Goal: Task Accomplishment & Management: Manage account settings

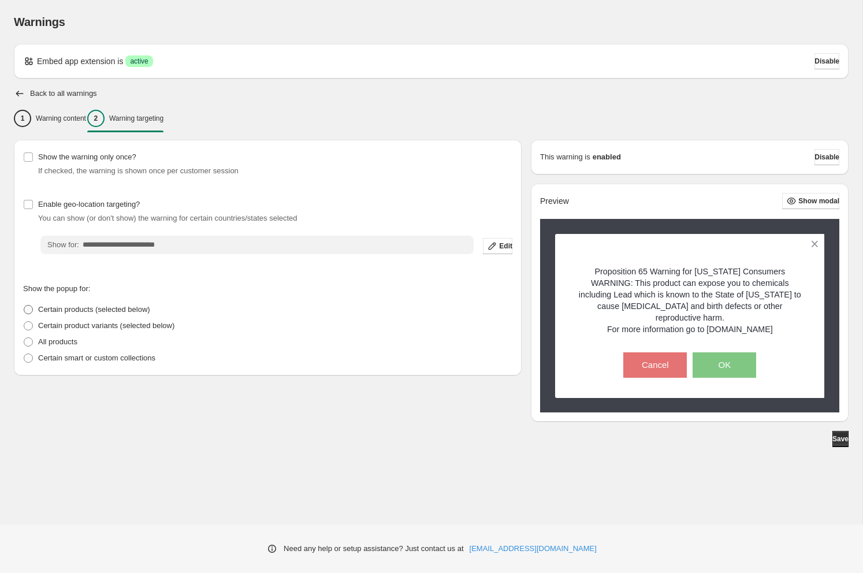
click at [60, 304] on span "Certain products (selected below)" at bounding box center [94, 310] width 112 height 12
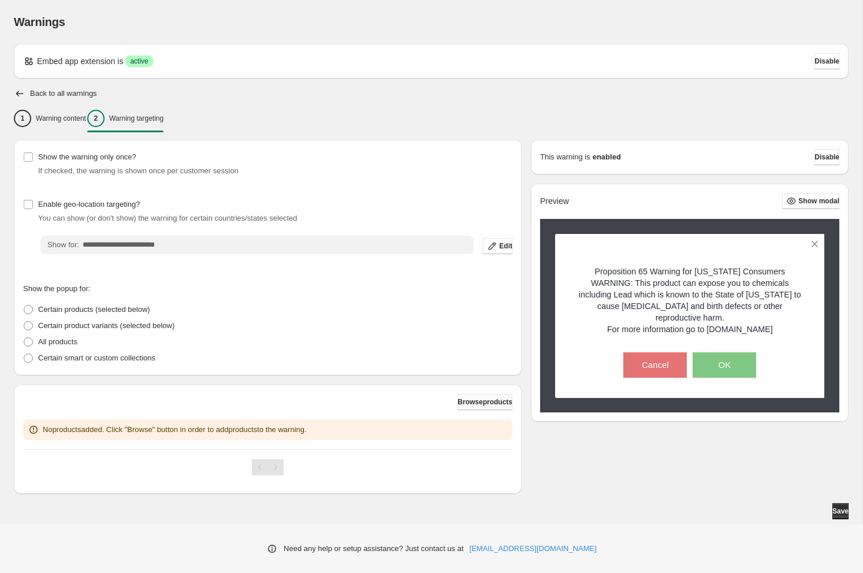
click at [458, 406] on span "Browse products" at bounding box center [485, 402] width 55 height 9
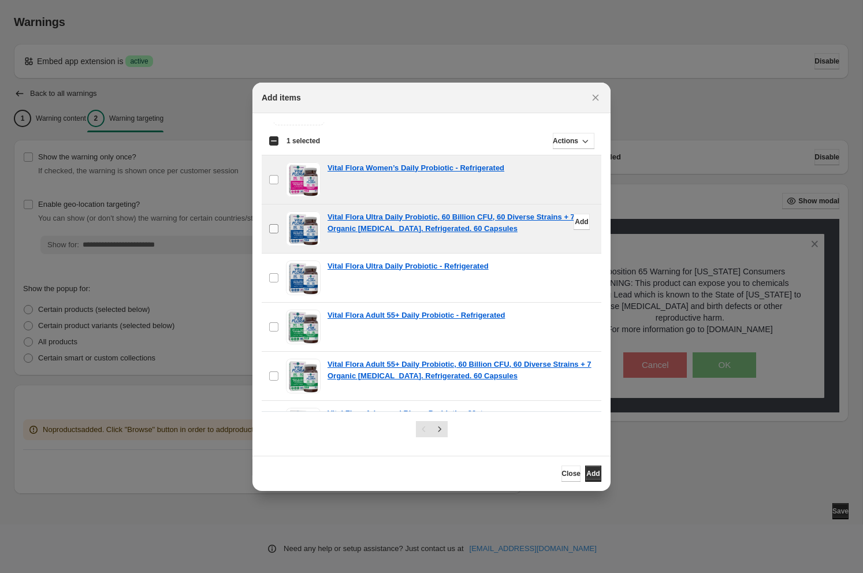
scroll to position [50, 0]
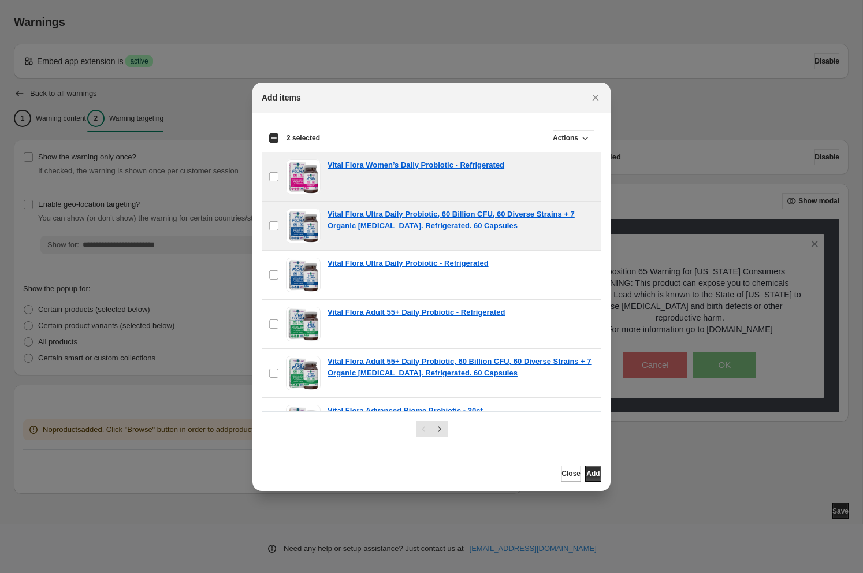
click at [275, 129] on div "Select all 25 items Showing 25 items" at bounding box center [432, 138] width 326 height 28
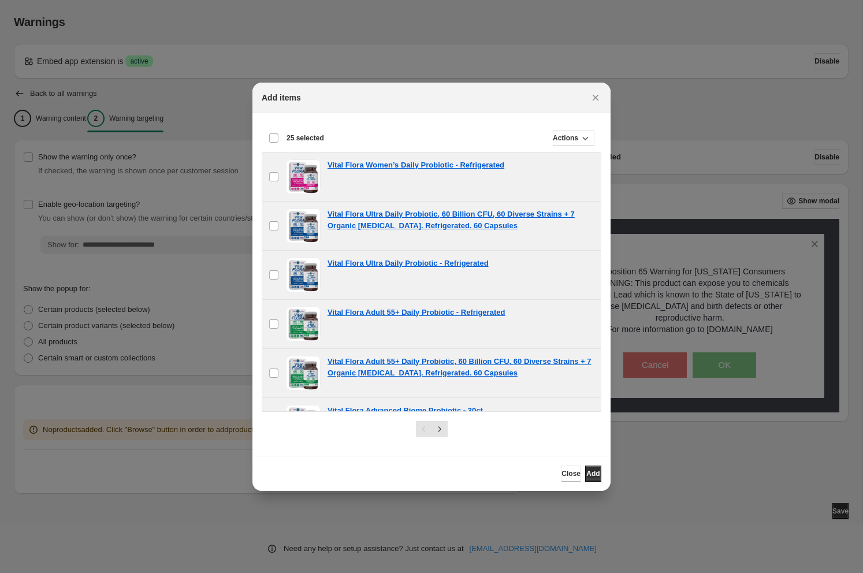
click at [275, 131] on div "Deselect all 25 items 25 selected" at bounding box center [296, 138] width 55 height 14
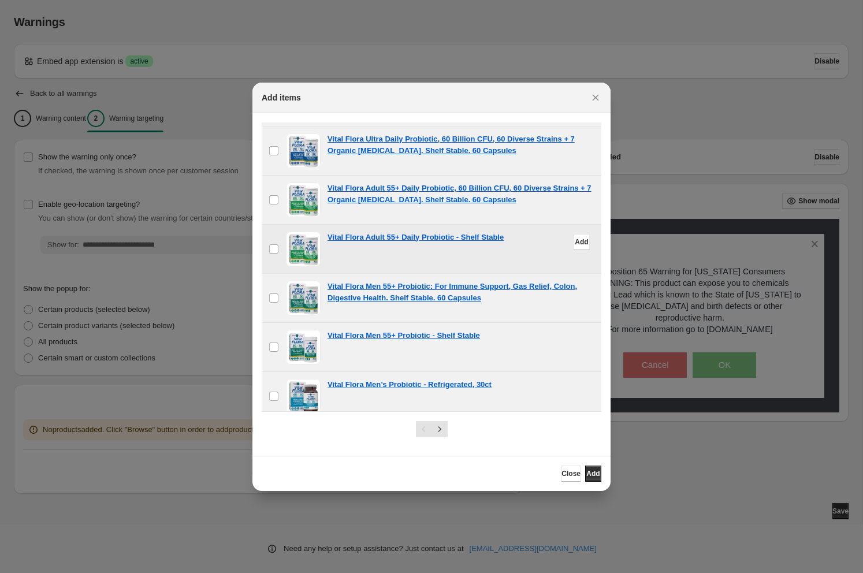
scroll to position [1019, 0]
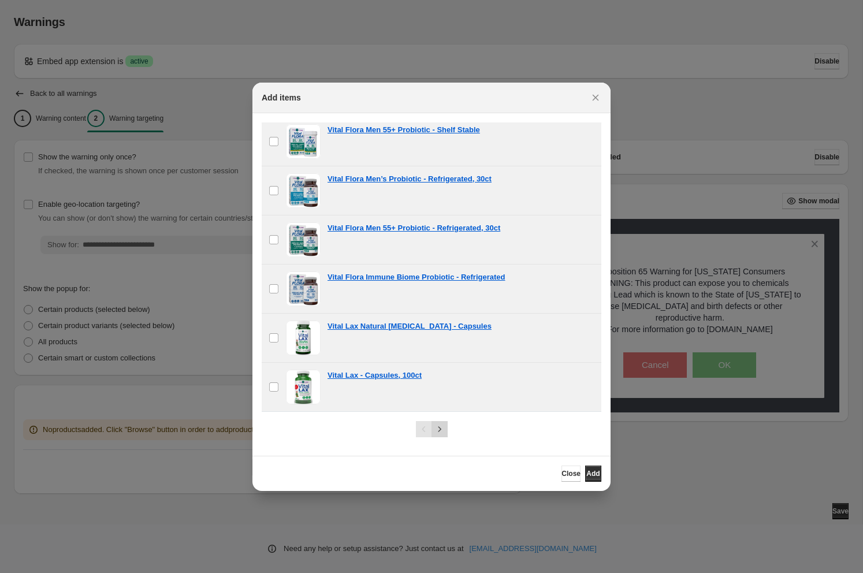
click at [440, 429] on icon "Next" at bounding box center [439, 429] width 3 height 5
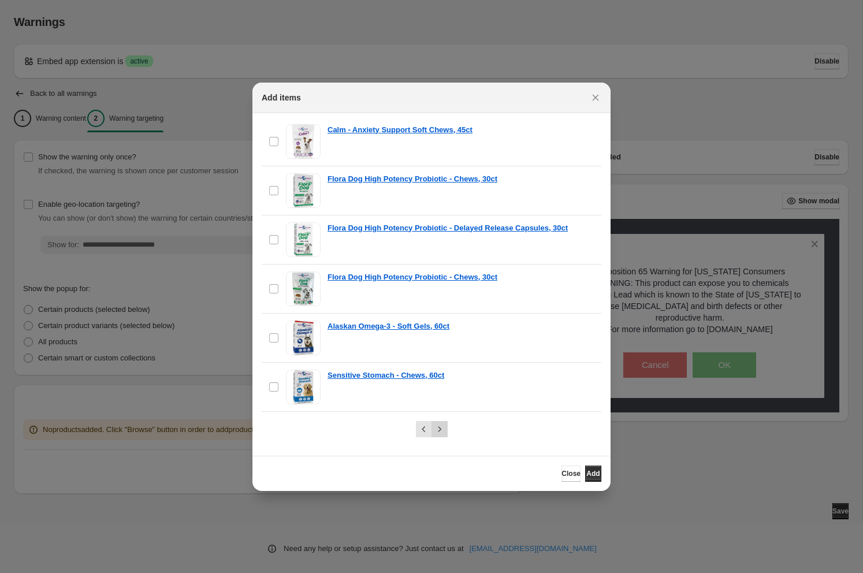
click at [438, 426] on icon "Next" at bounding box center [440, 430] width 12 height 12
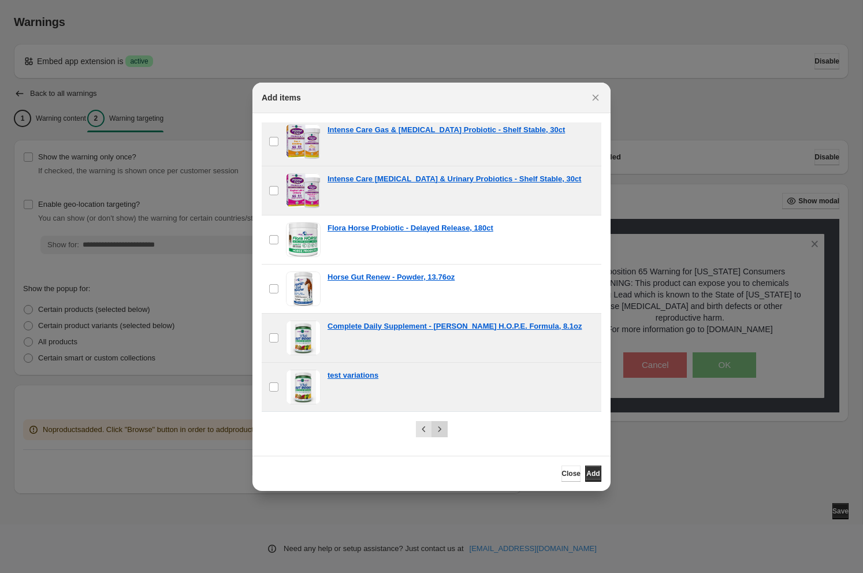
click at [437, 431] on icon "Next" at bounding box center [440, 430] width 12 height 12
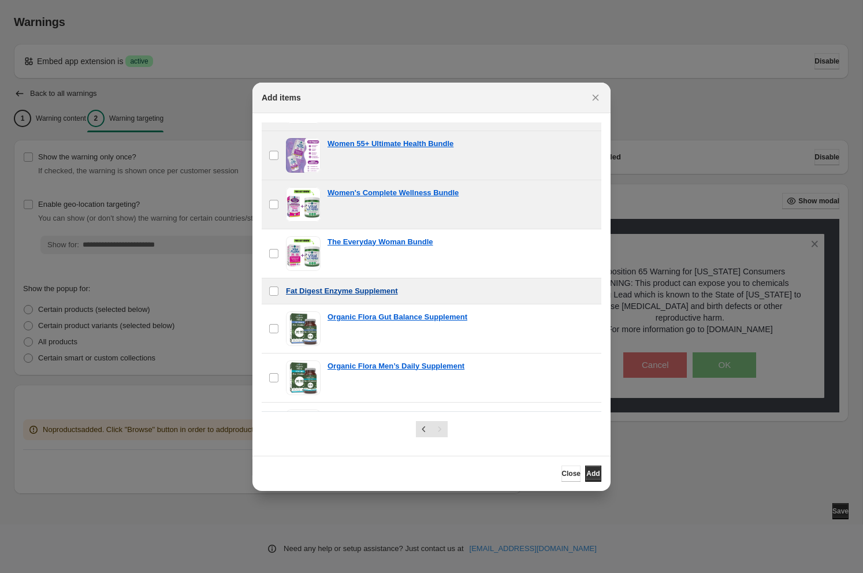
scroll to position [761, 0]
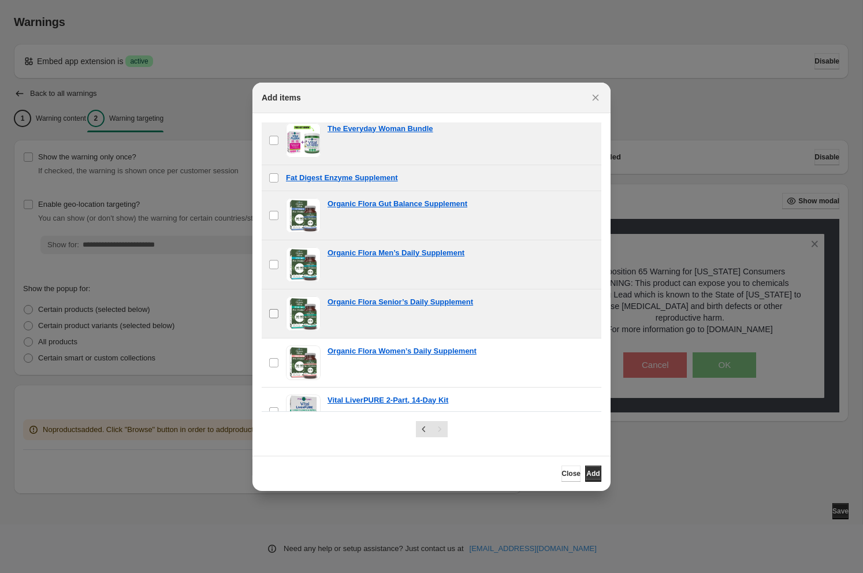
click at [273, 309] on span ":r1b:" at bounding box center [274, 314] width 10 height 10
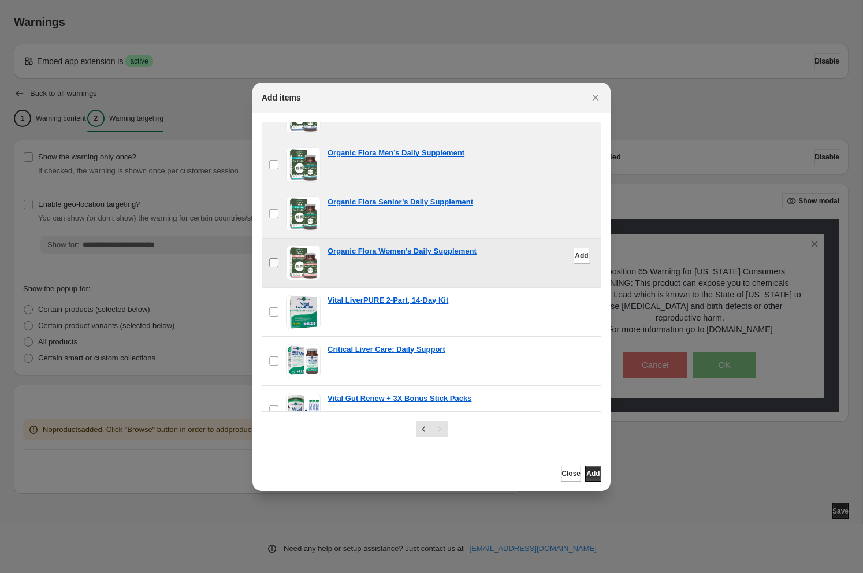
scroll to position [996, 0]
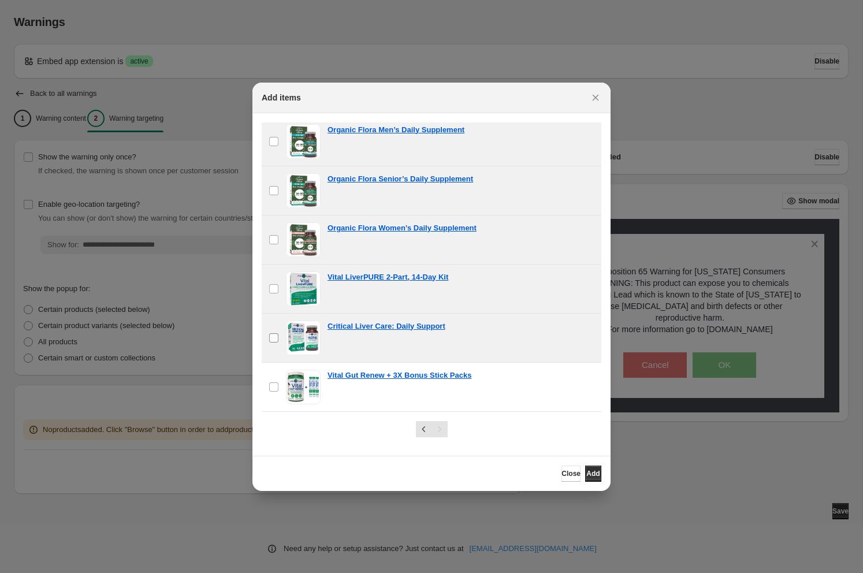
click at [273, 329] on label "checkbox" at bounding box center [274, 338] width 24 height 49
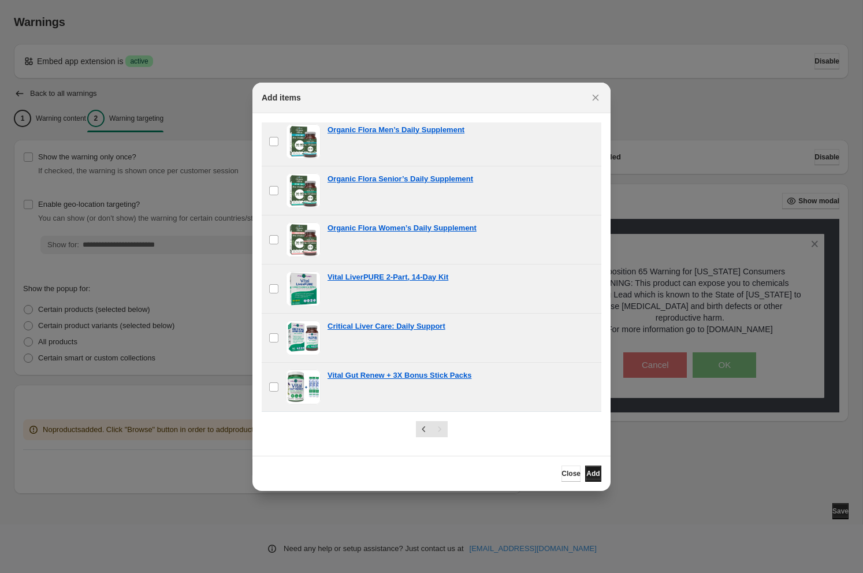
click at [587, 472] on span "Add" at bounding box center [593, 473] width 13 height 9
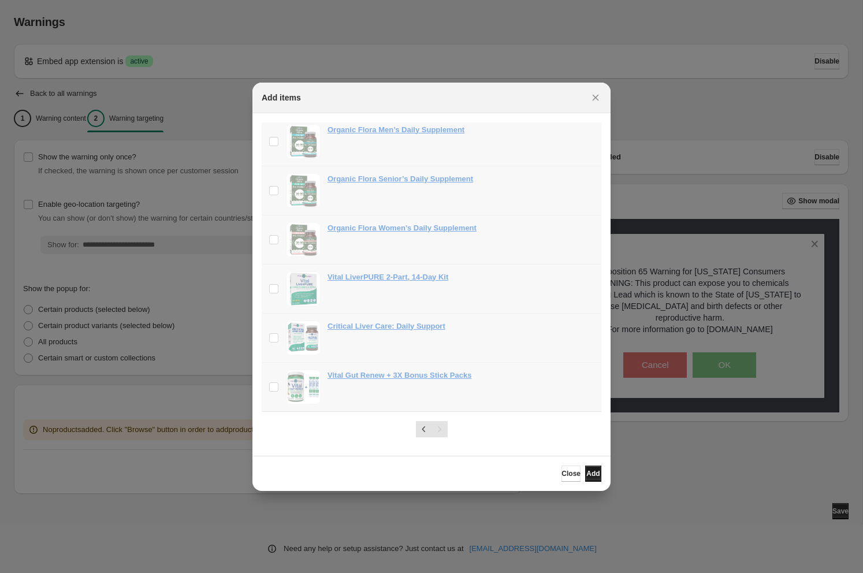
click at [592, 474] on span "Add" at bounding box center [593, 473] width 13 height 9
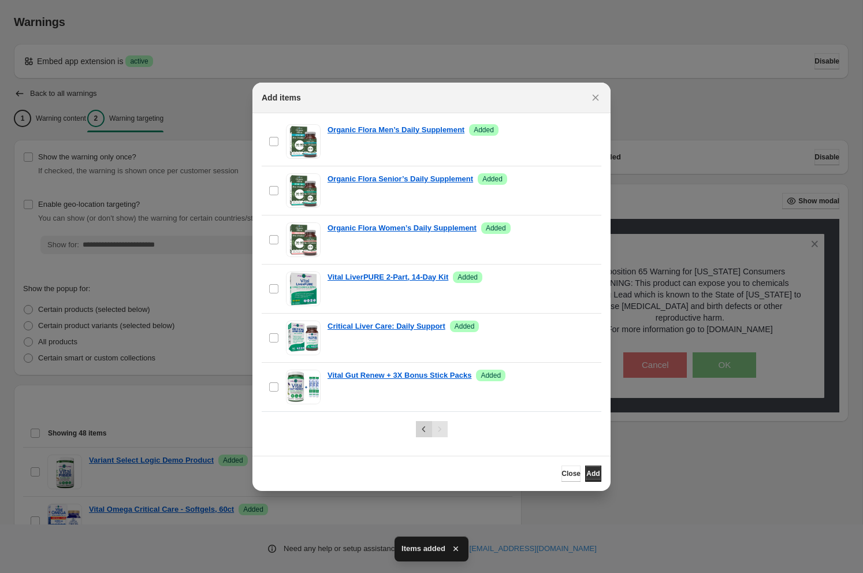
click at [427, 432] on icon "Previous" at bounding box center [424, 430] width 12 height 12
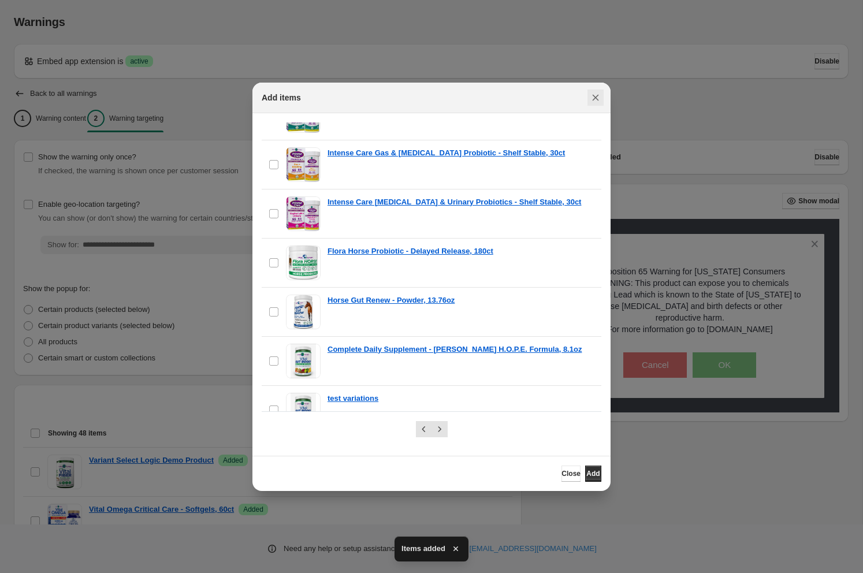
click at [599, 97] on icon "Close" at bounding box center [596, 98] width 12 height 12
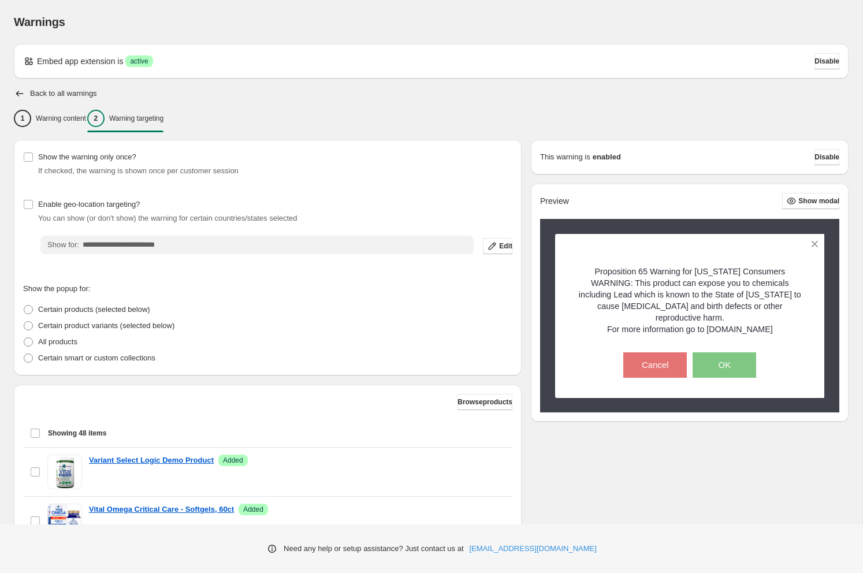
scroll to position [238, 0]
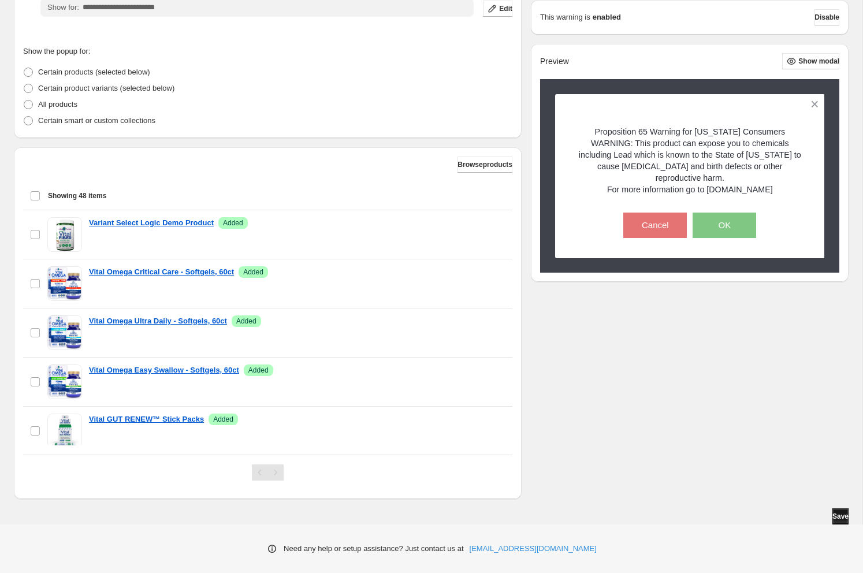
click at [833, 516] on span "Save" at bounding box center [841, 516] width 16 height 9
